Goal: Browse casually: Explore the website without a specific task or goal

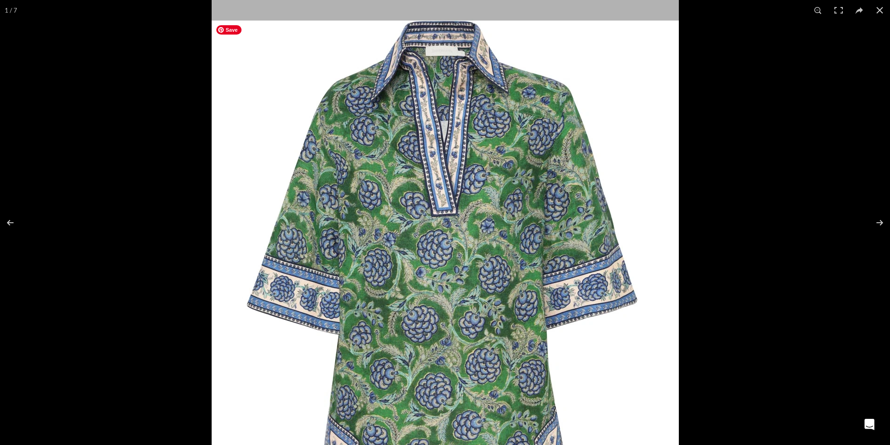
scroll to position [0, 590]
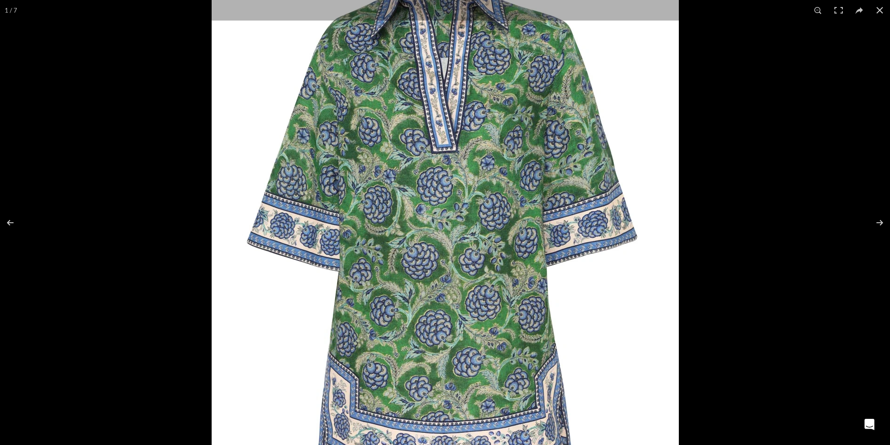
click at [10, 12] on div "1 / 7" at bounding box center [11, 10] width 22 height 21
click at [10, 224] on button at bounding box center [16, 223] width 33 height 47
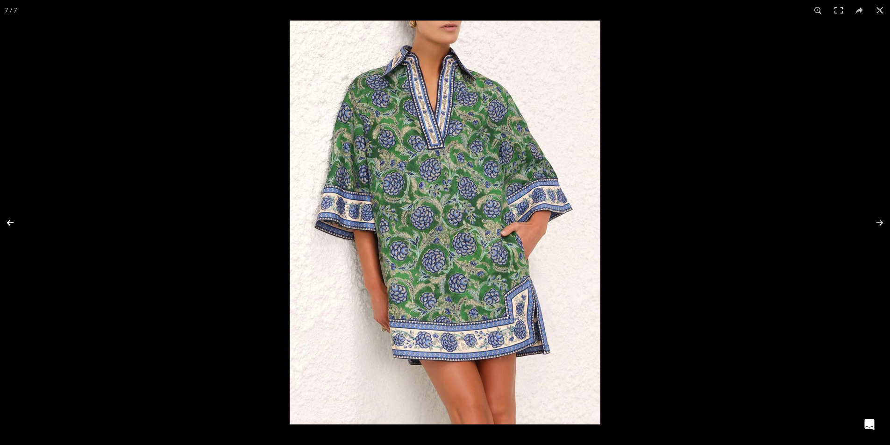
click at [10, 224] on button at bounding box center [16, 223] width 33 height 47
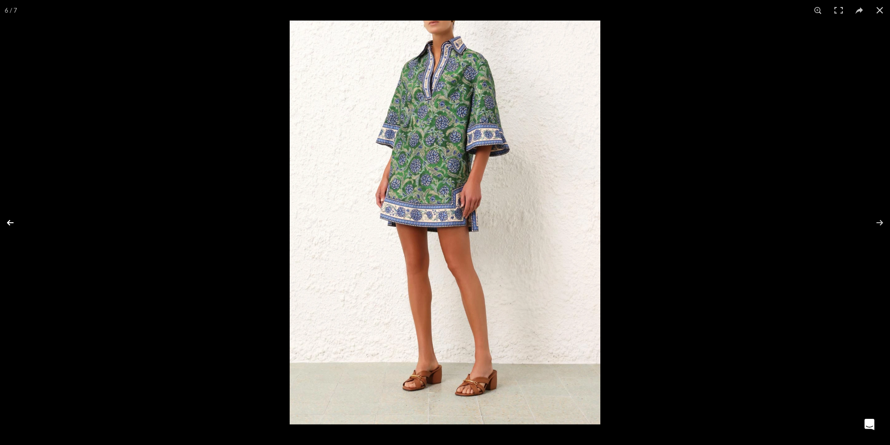
click at [10, 224] on button at bounding box center [16, 223] width 33 height 47
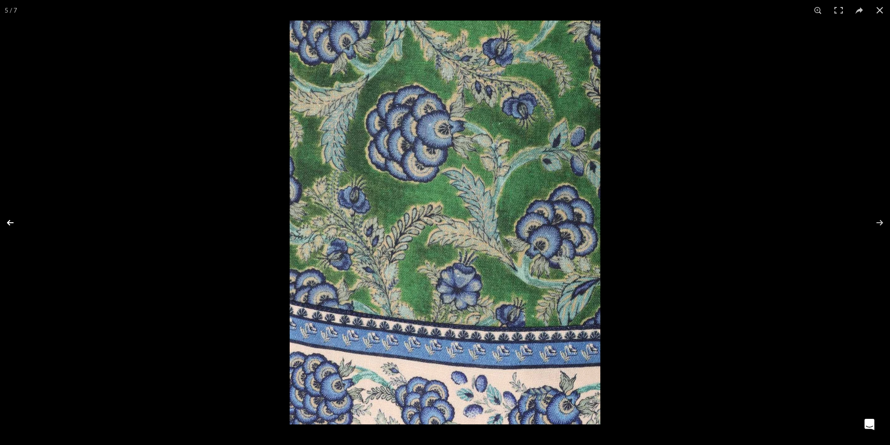
click at [10, 224] on button at bounding box center [16, 223] width 33 height 47
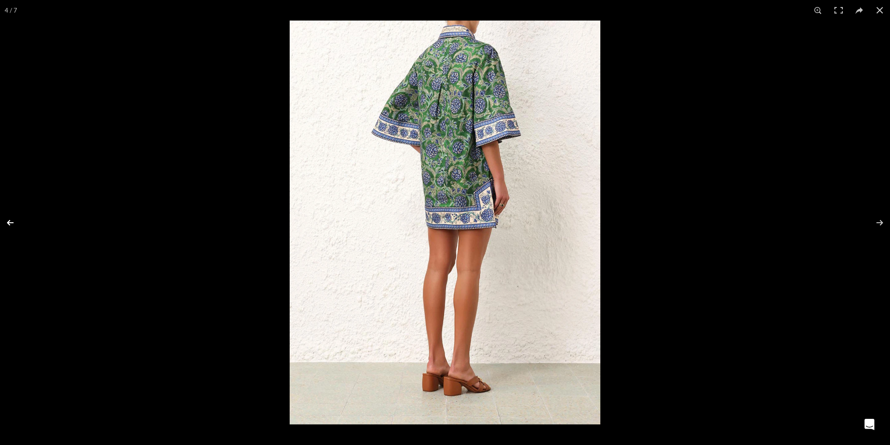
click at [10, 224] on button at bounding box center [16, 223] width 33 height 47
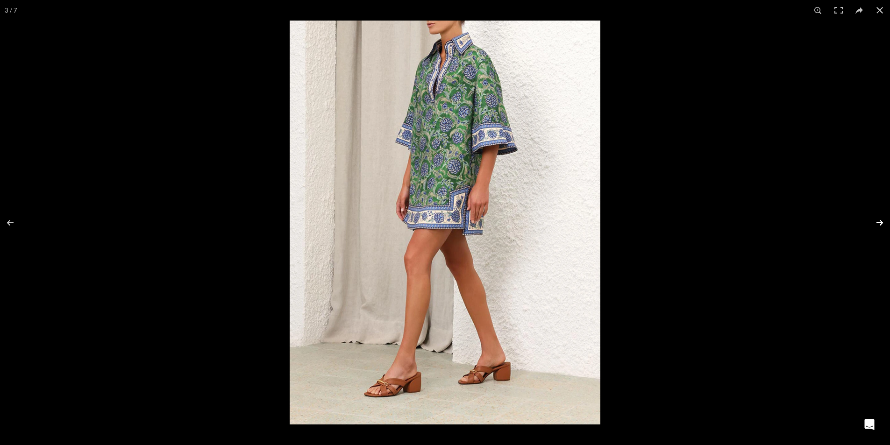
click at [880, 225] on button at bounding box center [874, 223] width 33 height 47
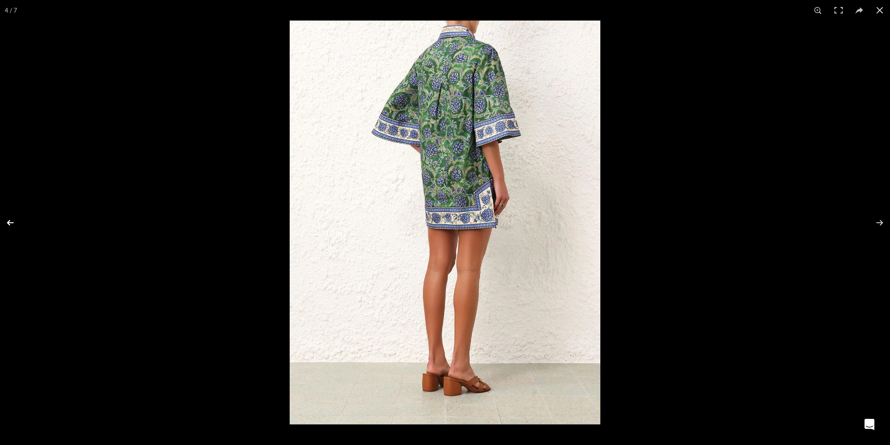
click at [7, 225] on button at bounding box center [16, 223] width 33 height 47
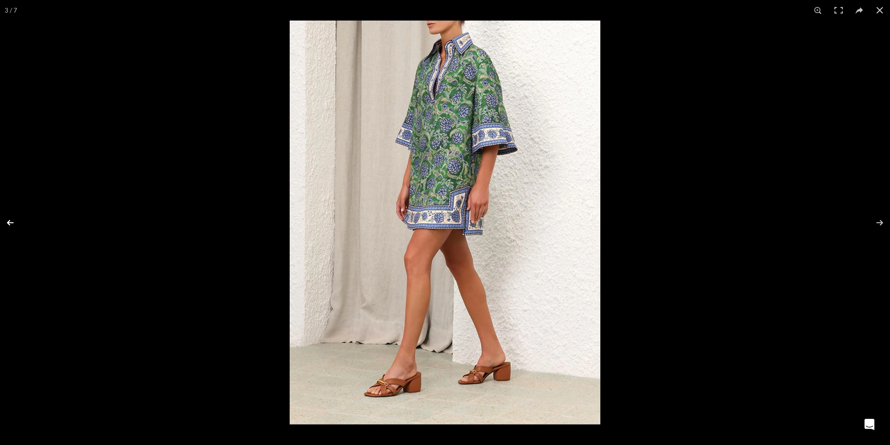
click at [7, 225] on button at bounding box center [16, 223] width 33 height 47
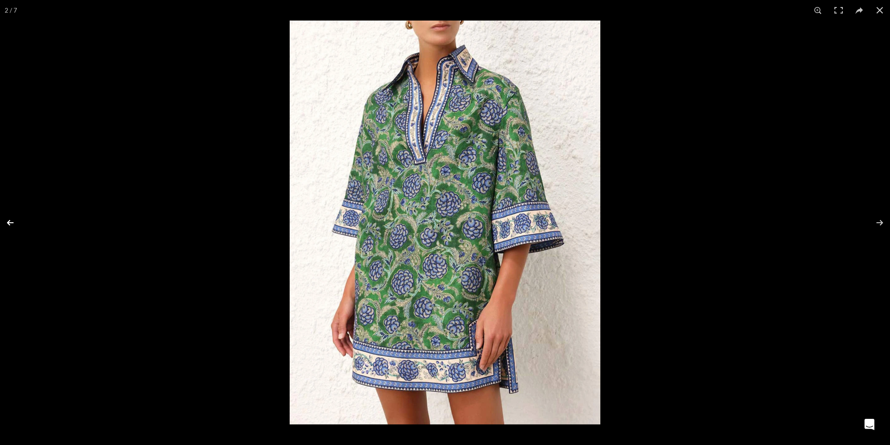
click at [7, 225] on button at bounding box center [16, 223] width 33 height 47
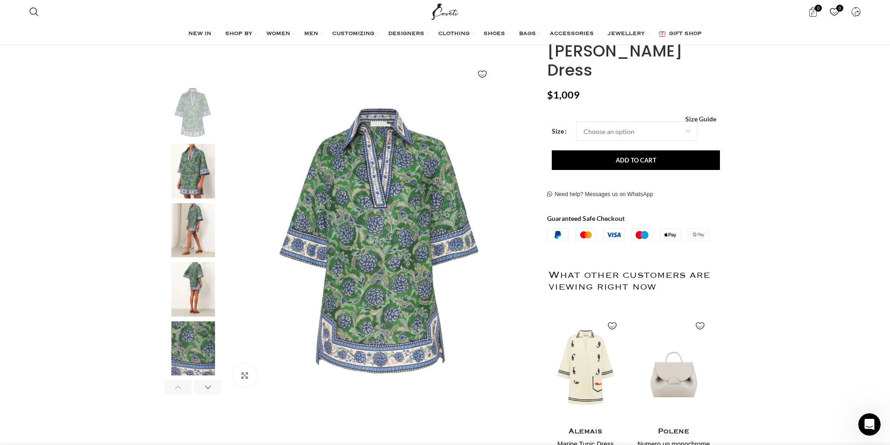
scroll to position [93, 0]
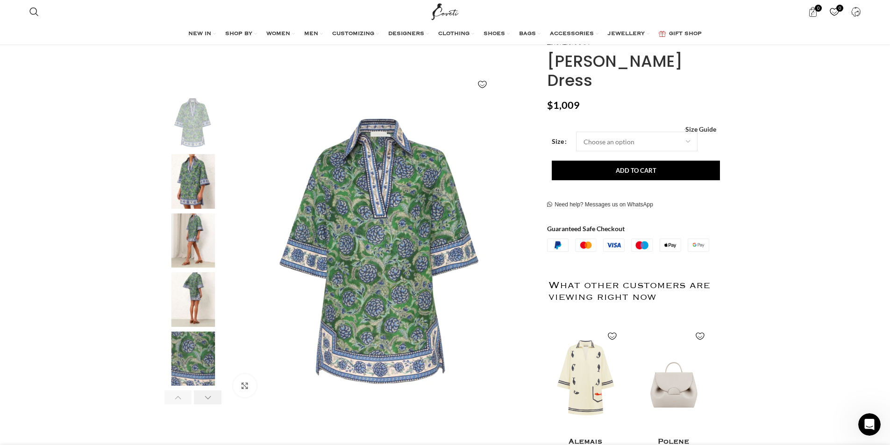
click at [209, 401] on div "Next slide" at bounding box center [208, 398] width 28 height 14
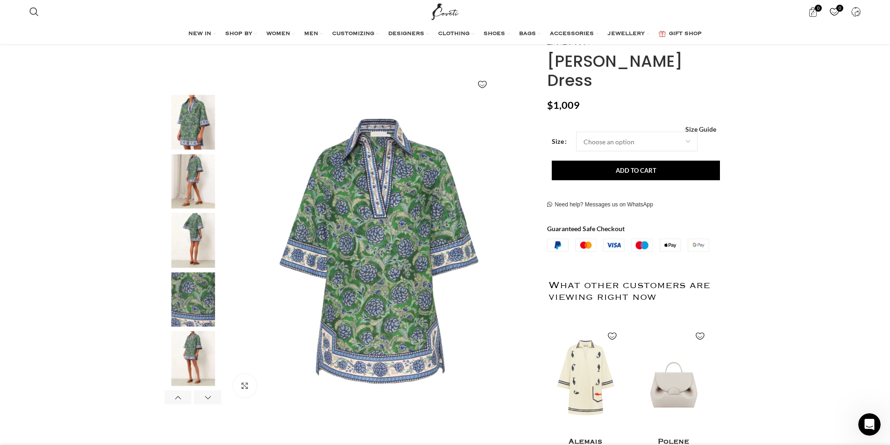
click at [199, 119] on img "2 / 7" at bounding box center [193, 122] width 57 height 55
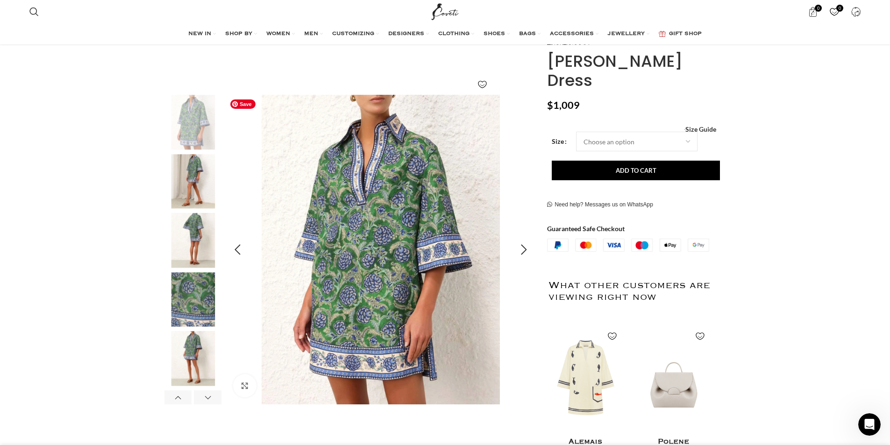
click at [383, 263] on img "2 / 7" at bounding box center [381, 250] width 310 height 310
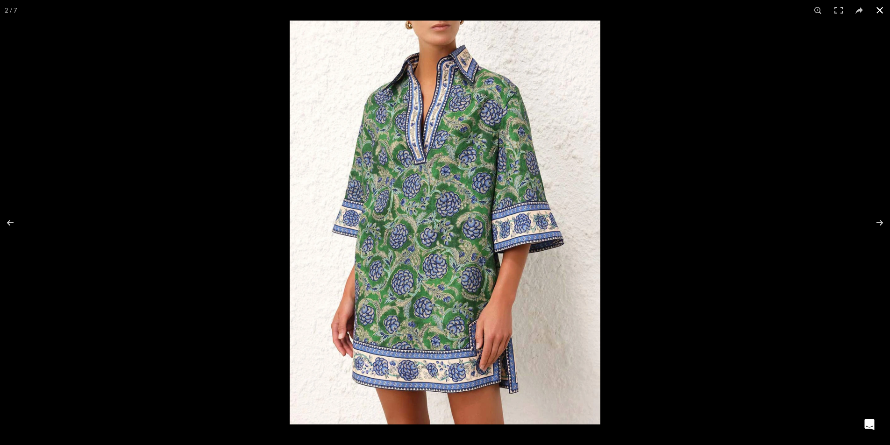
drag, startPoint x: 882, startPoint y: 9, endPoint x: 876, endPoint y: 16, distance: 9.3
click at [882, 9] on button at bounding box center [880, 10] width 21 height 21
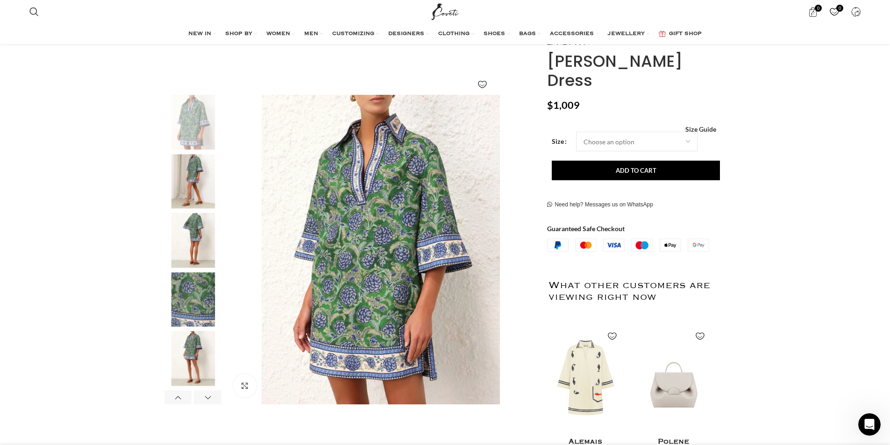
click at [191, 188] on img "3 / 7" at bounding box center [193, 181] width 57 height 55
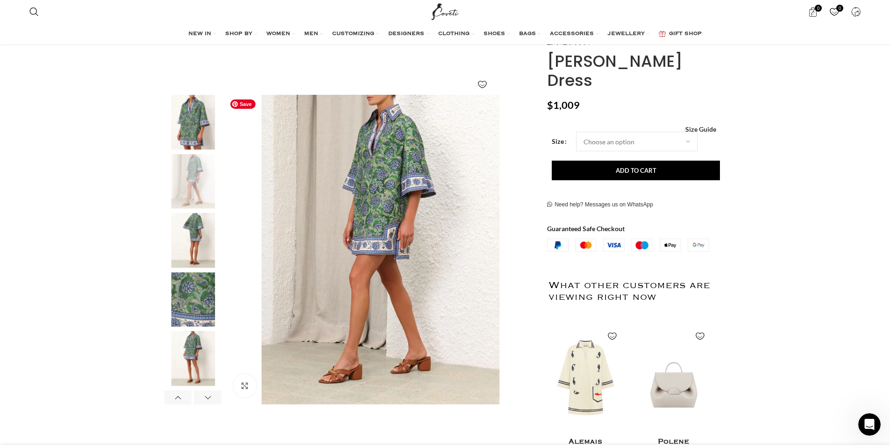
scroll to position [0, 886]
click at [196, 293] on img "5 / 7" at bounding box center [193, 299] width 57 height 55
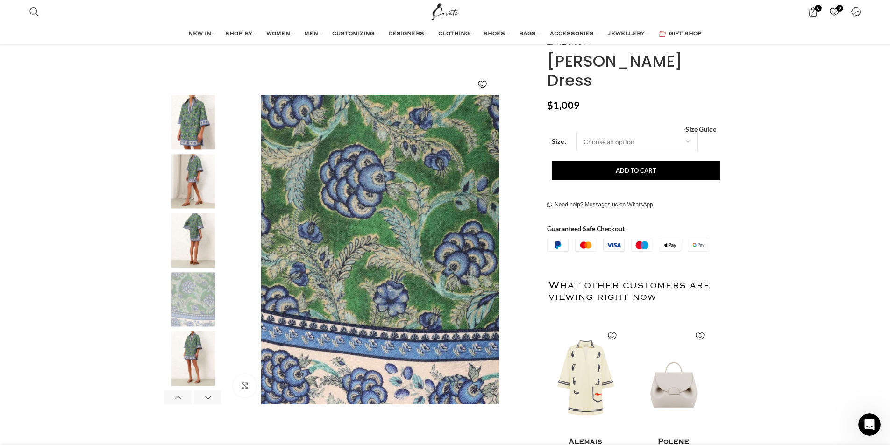
click at [191, 341] on img "6 / 7" at bounding box center [193, 359] width 57 height 55
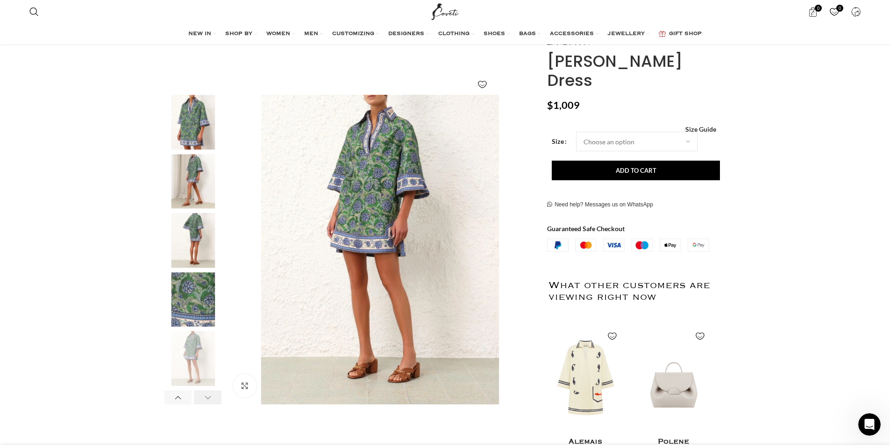
click at [208, 403] on div "Next slide" at bounding box center [208, 398] width 28 height 14
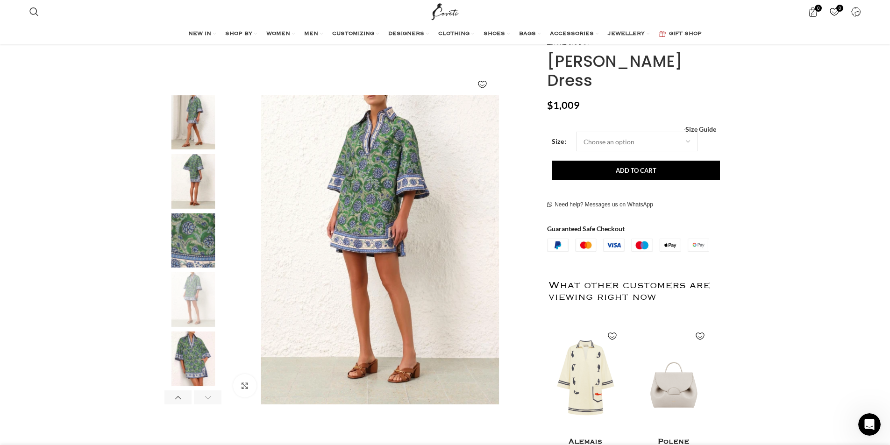
click at [208, 403] on div "Next slide" at bounding box center [208, 398] width 28 height 14
click at [209, 401] on div "Next slide" at bounding box center [208, 398] width 28 height 14
click at [183, 396] on div "Previous slide" at bounding box center [179, 398] width 28 height 14
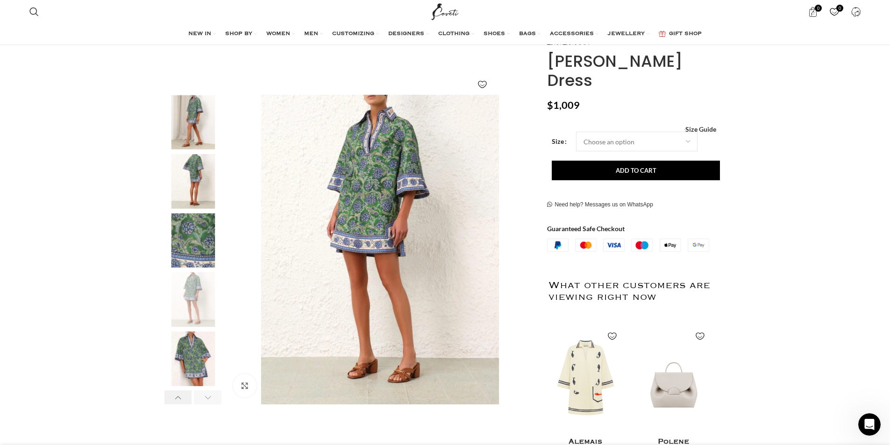
click at [183, 396] on div "Previous slide" at bounding box center [179, 398] width 28 height 14
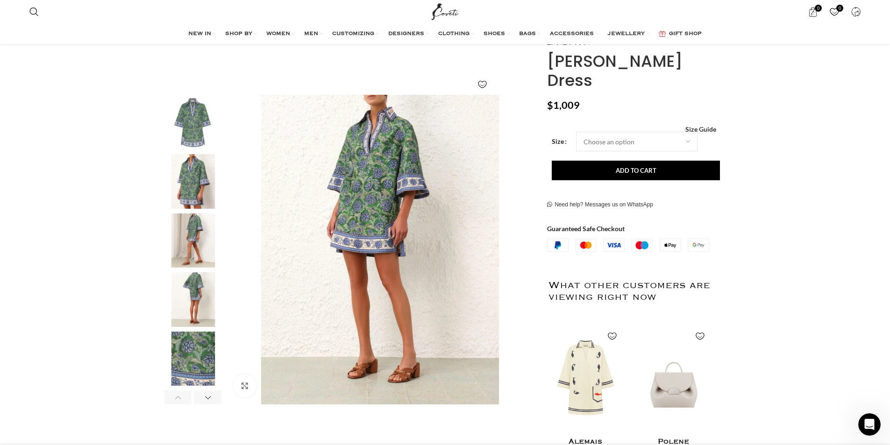
click at [183, 396] on div "Previous slide" at bounding box center [179, 398] width 28 height 14
click at [208, 112] on img "1 / 7" at bounding box center [193, 122] width 57 height 55
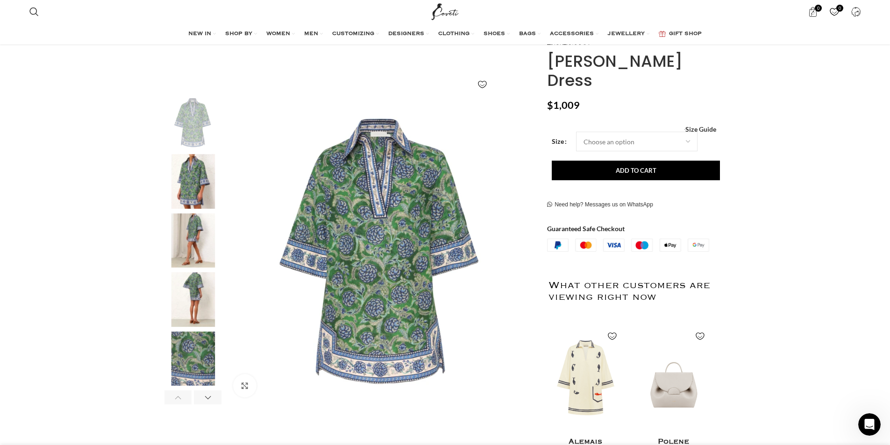
click at [193, 167] on img "2 / 7" at bounding box center [193, 181] width 57 height 55
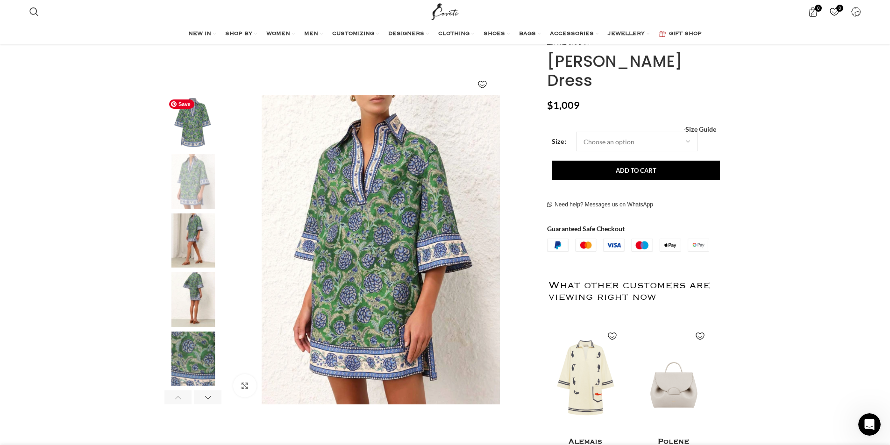
click at [193, 143] on img "1 / 7" at bounding box center [193, 122] width 57 height 55
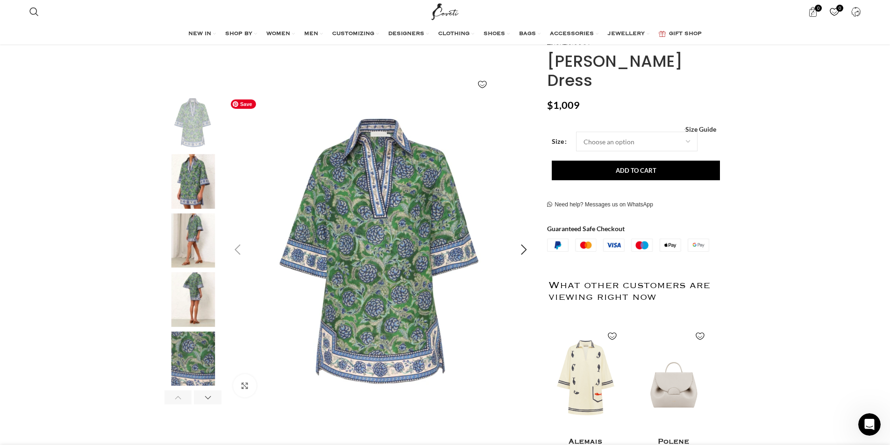
click at [362, 293] on img "1 / 7" at bounding box center [381, 250] width 310 height 310
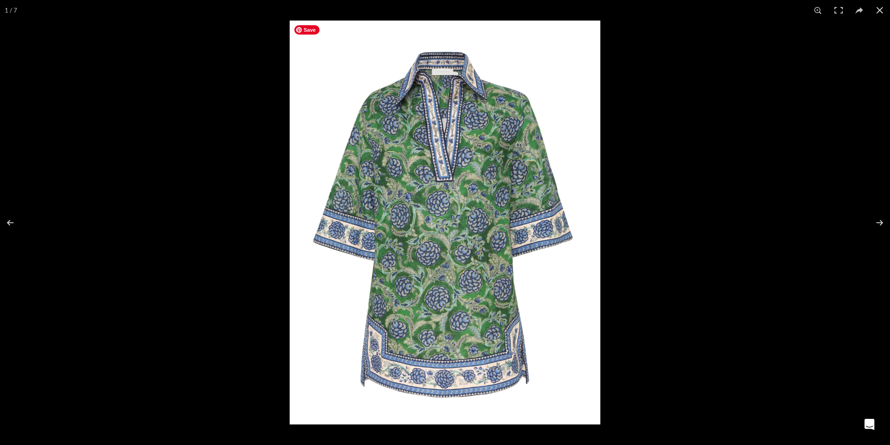
click at [453, 281] on img at bounding box center [445, 223] width 311 height 404
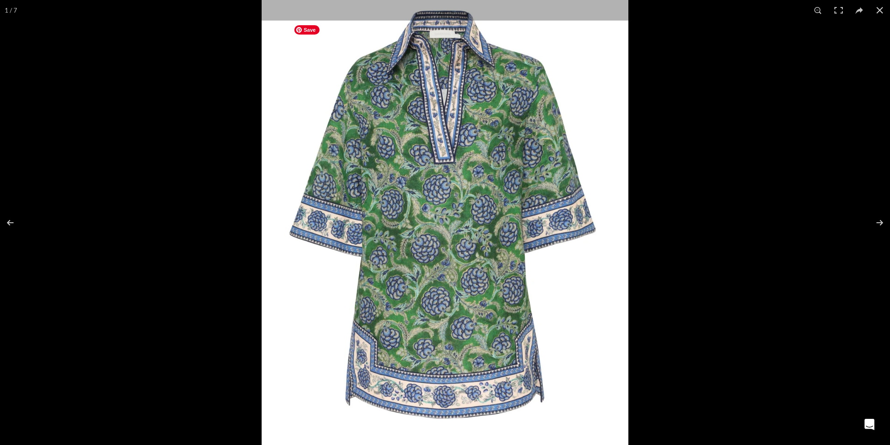
scroll to position [0, 984]
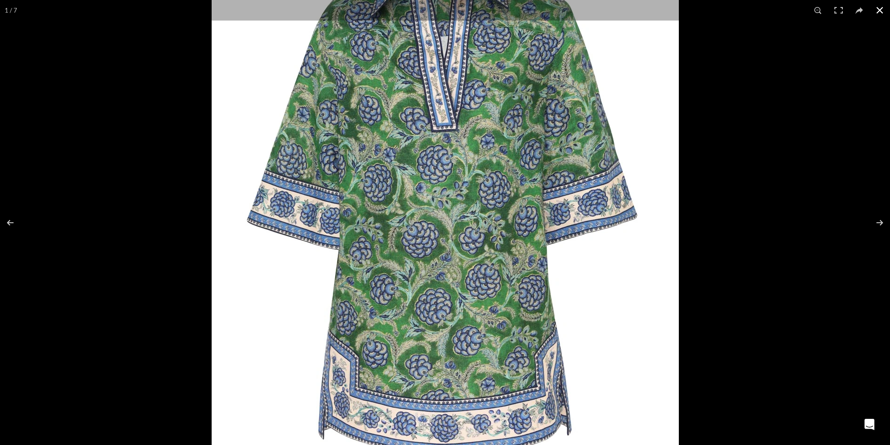
click at [882, 9] on button at bounding box center [880, 10] width 21 height 21
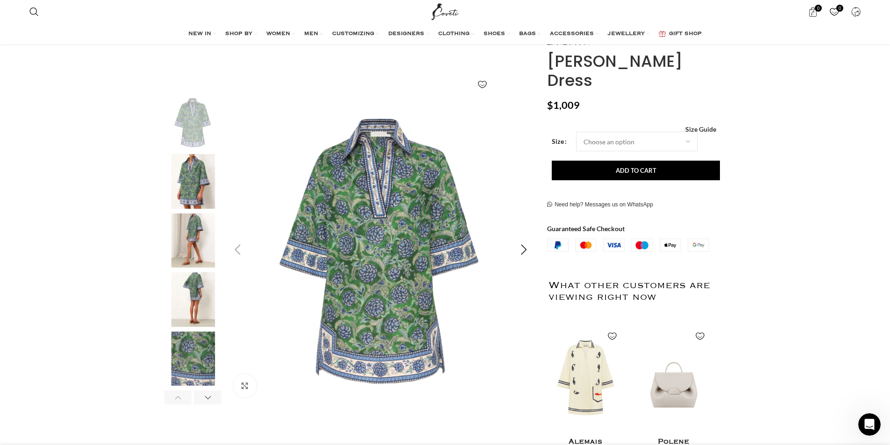
scroll to position [0, 1279]
